Goal: Transaction & Acquisition: Purchase product/service

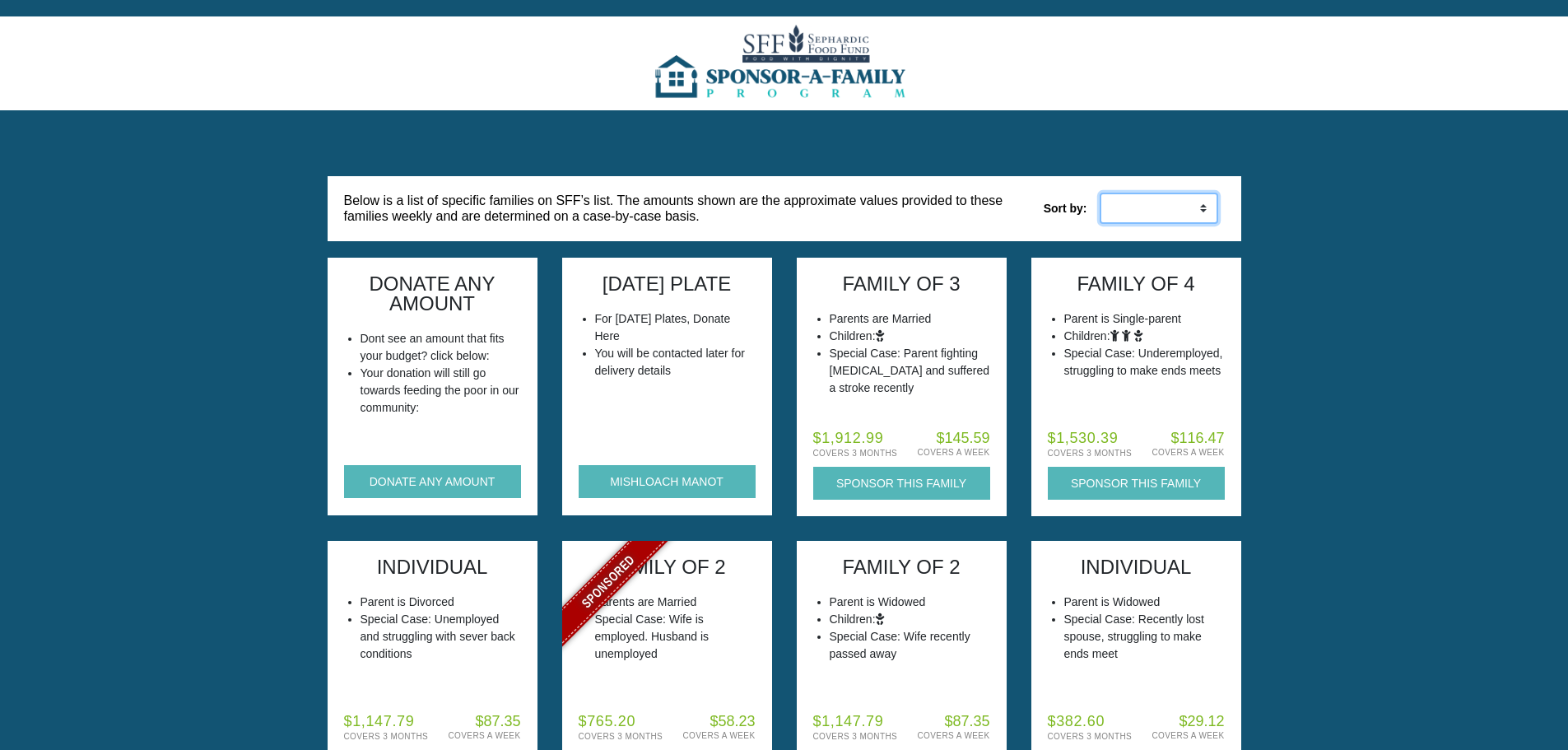
click at [1153, 203] on select "Low to High High to Low" at bounding box center [1159, 209] width 118 height 31
click at [473, 478] on button "DONATE ANY AMOUNT" at bounding box center [433, 482] width 177 height 33
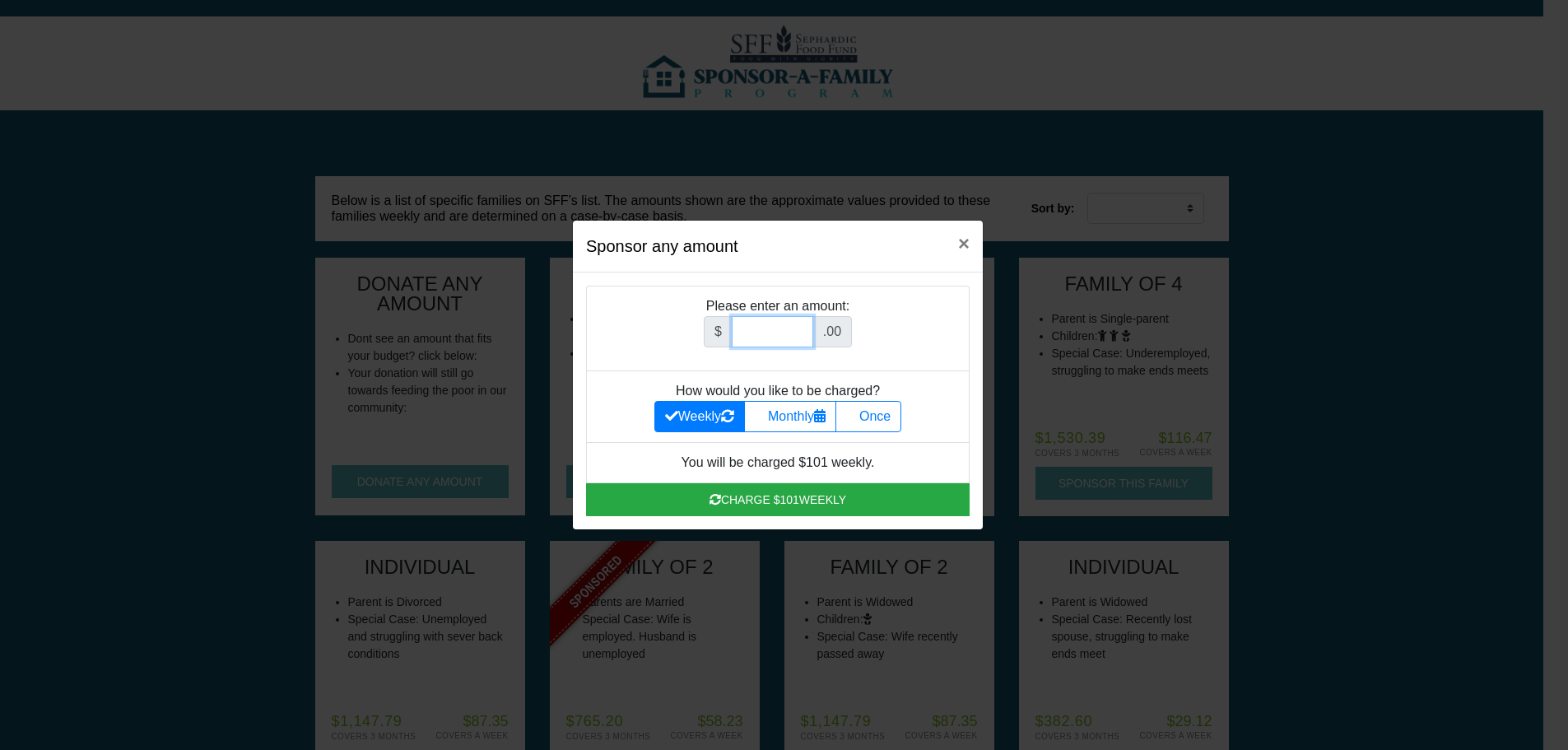
click at [777, 344] on input "Amount (to the nearest dollar)" at bounding box center [772, 332] width 81 height 31
type input "501"
